Goal: Task Accomplishment & Management: Complete application form

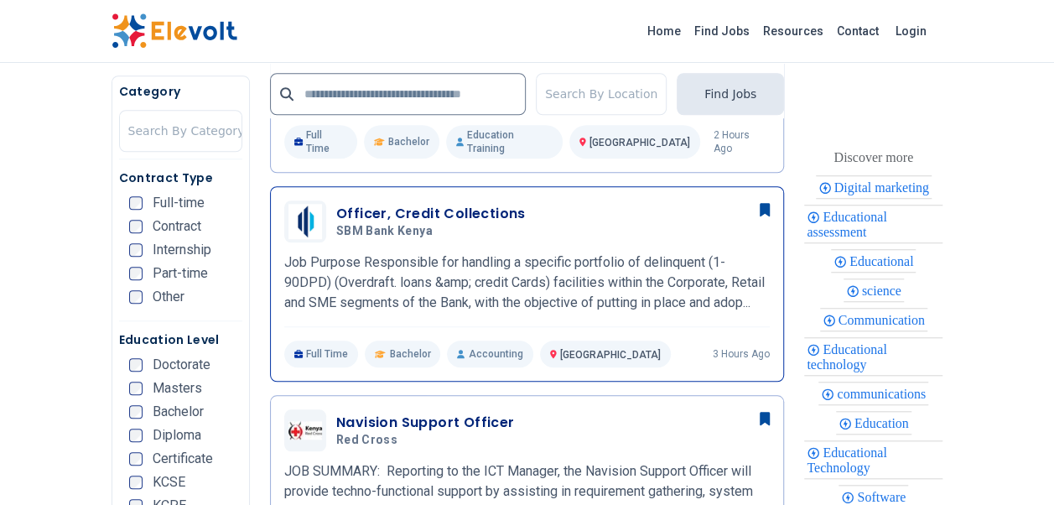
scroll to position [587, 0]
click at [491, 231] on div "Officer, Credit Collections SBM Bank Kenya [DATE] [DATE]" at bounding box center [526, 221] width 485 height 42
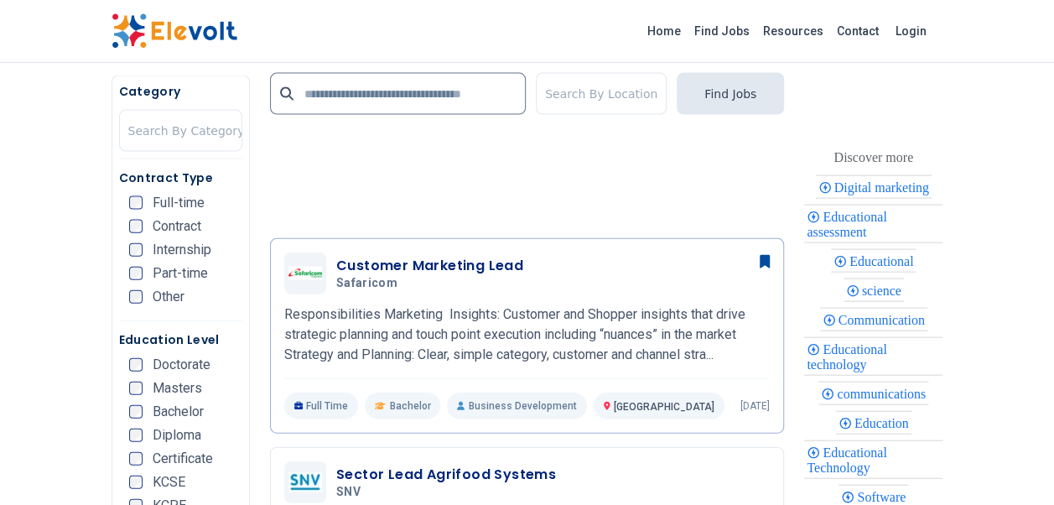
scroll to position [1760, 0]
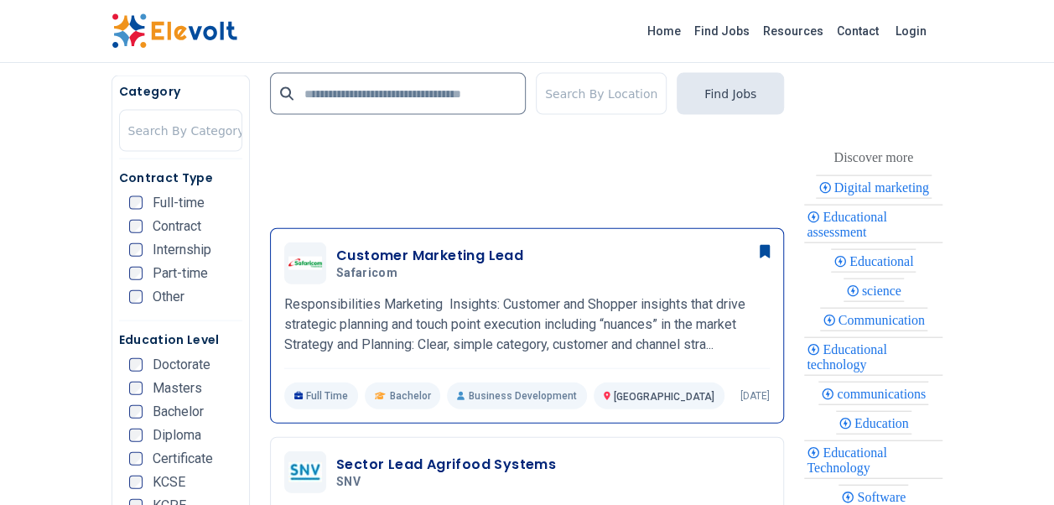
click at [415, 321] on p "Responsibilities Marketing Insights: Customer and Shopper insights that drive s…" at bounding box center [526, 324] width 485 height 60
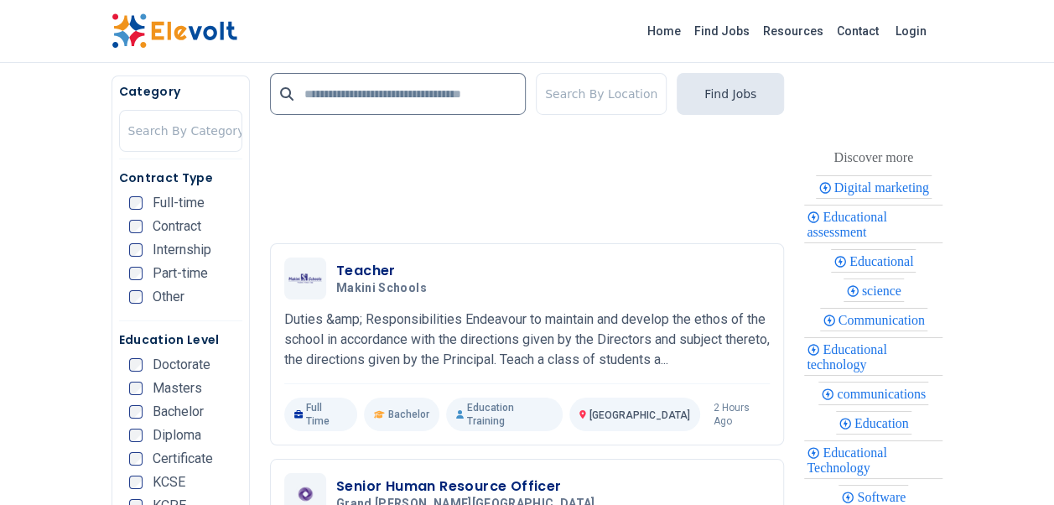
scroll to position [3185, 0]
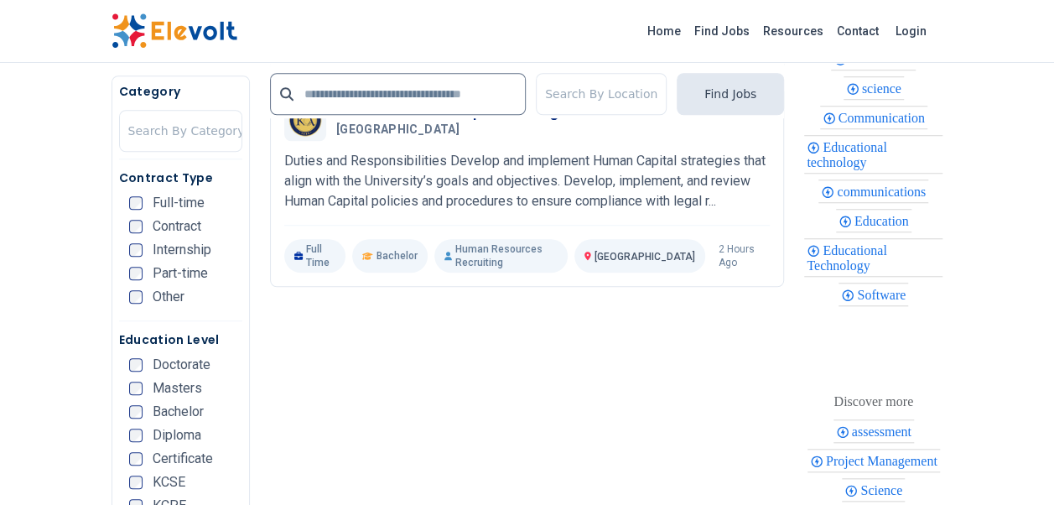
click at [188, 248] on span "Internship" at bounding box center [182, 249] width 59 height 13
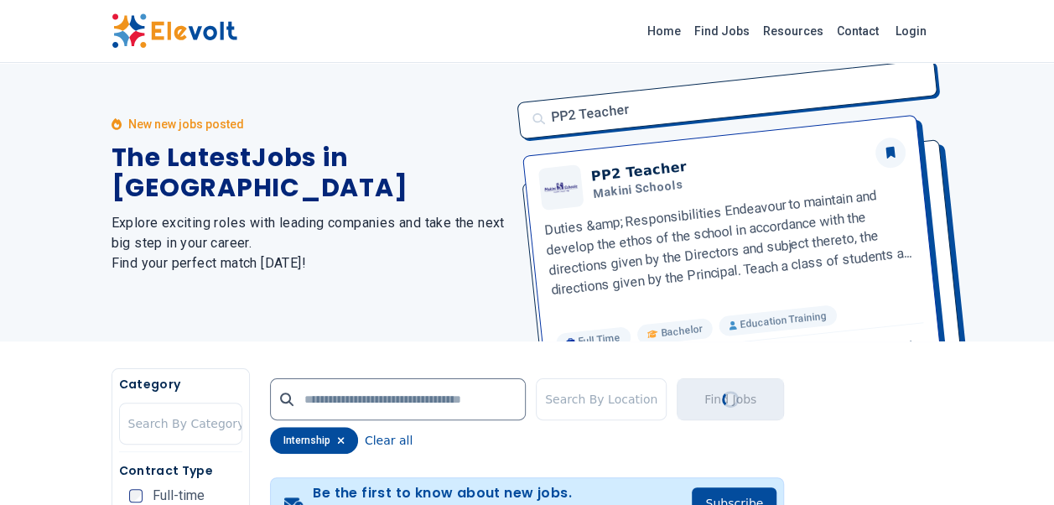
scroll to position [0, 0]
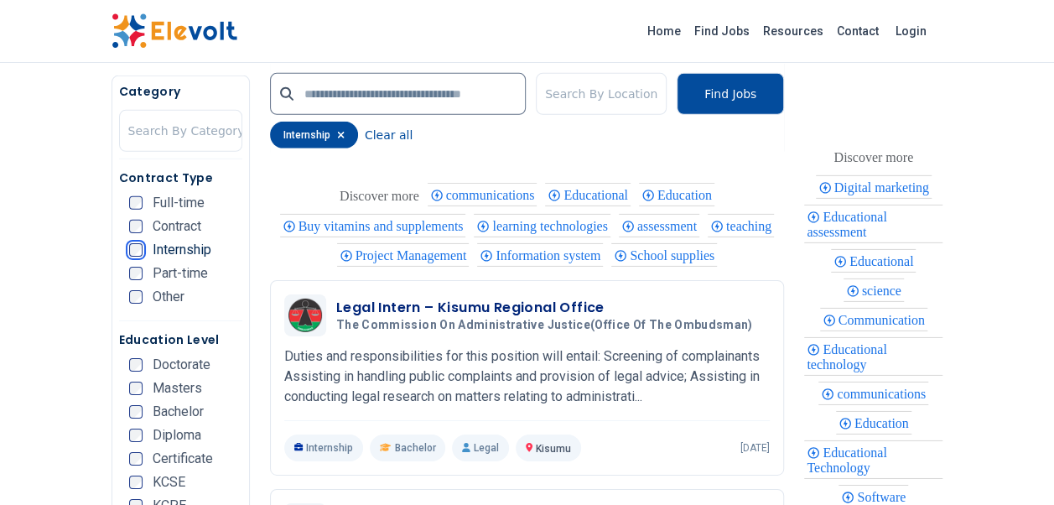
scroll to position [2599, 0]
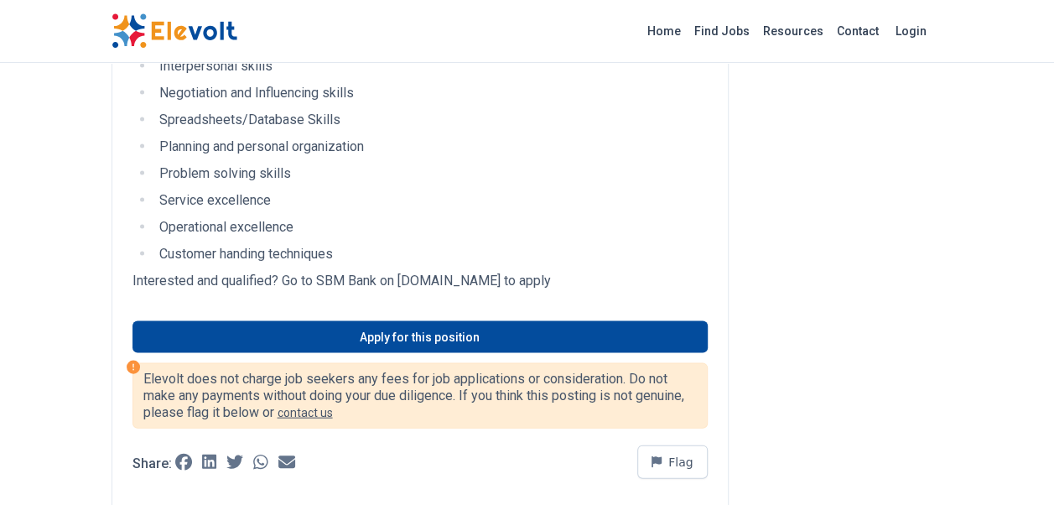
scroll to position [1676, 0]
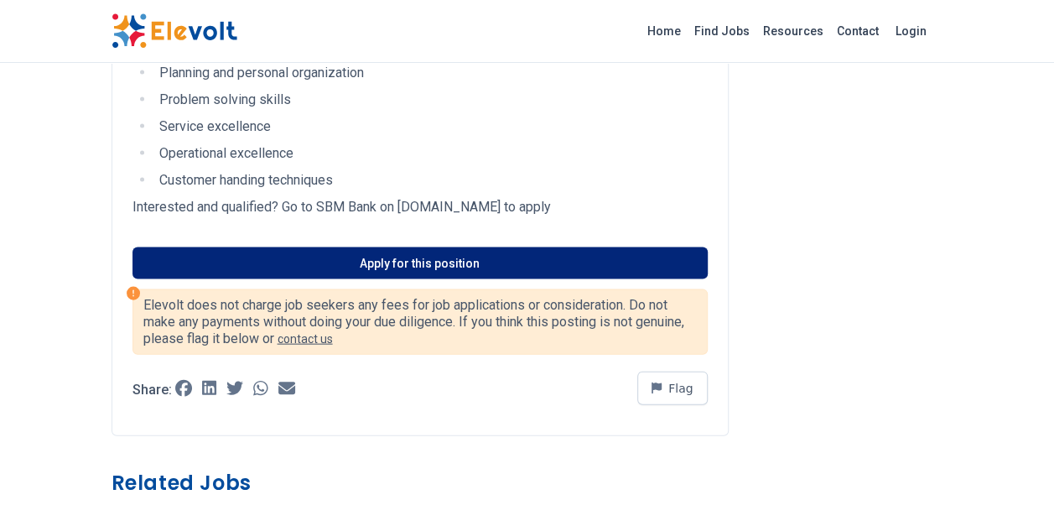
click at [308, 257] on link "Apply for this position" at bounding box center [419, 263] width 575 height 32
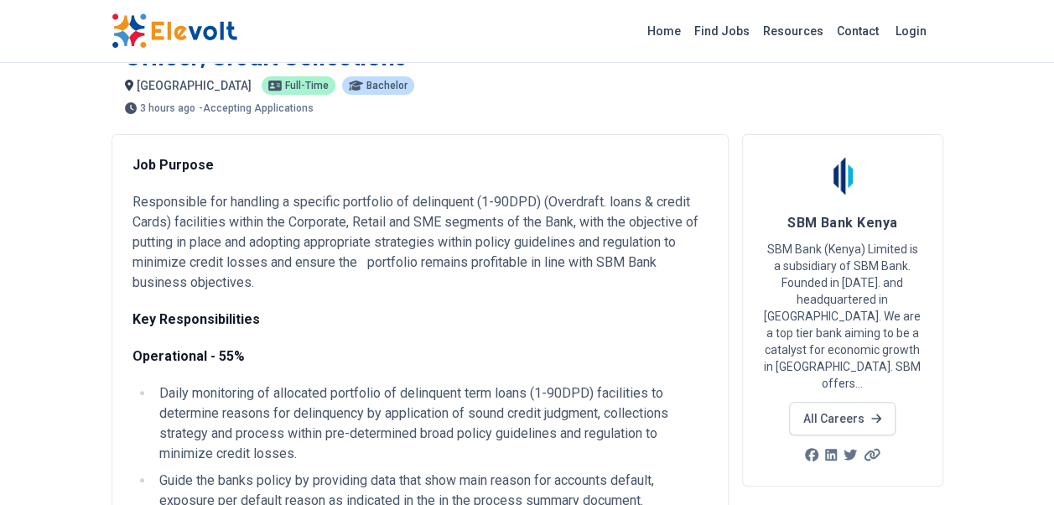
scroll to position [0, 0]
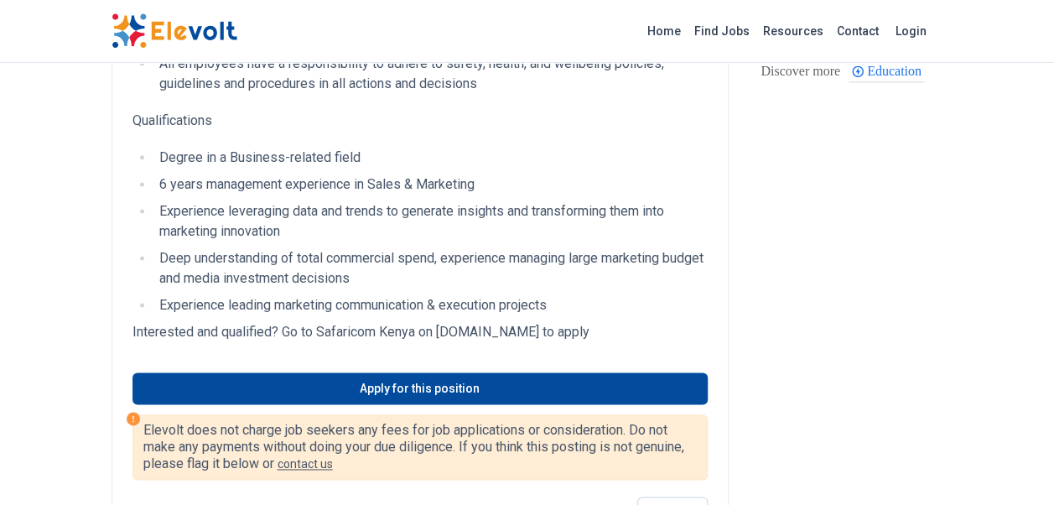
scroll to position [1006, 0]
